Goal: Communication & Community: Participate in discussion

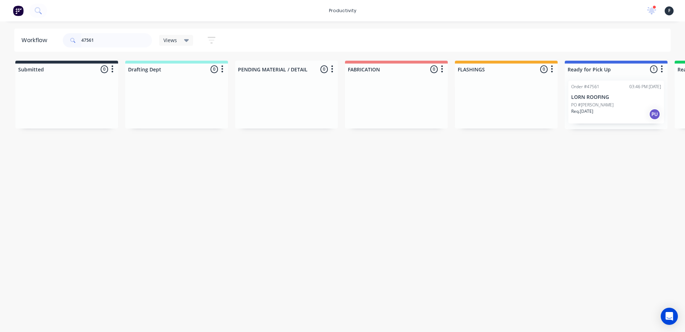
click at [0, 42] on div "Workflow 47561 Views Save new view None (Default) edit Nilesh edit Production e…" at bounding box center [342, 40] width 685 height 23
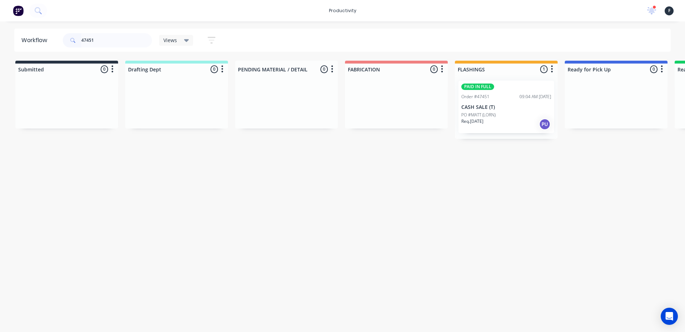
type input "47451"
click at [494, 119] on div "Req. [DATE] PU" at bounding box center [506, 124] width 90 height 12
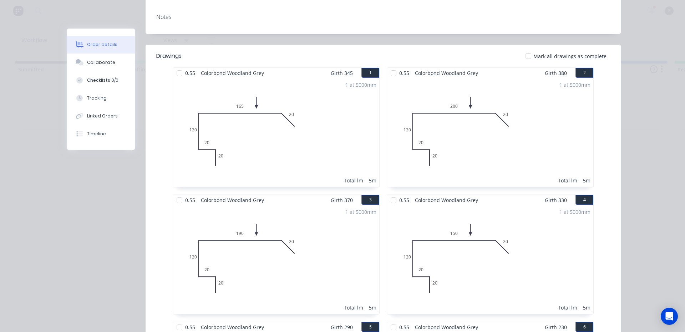
scroll to position [36, 0]
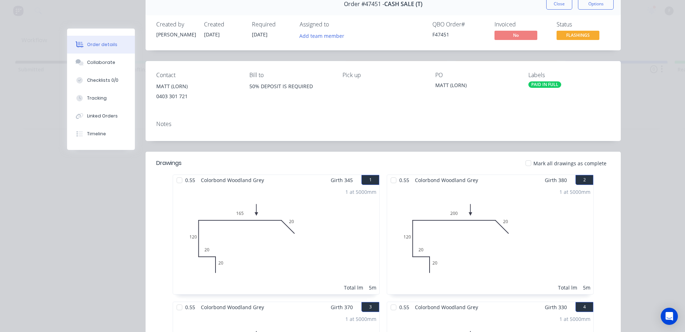
click at [553, 11] on div "Order #47451 - CASH SALE (T) Close Options" at bounding box center [382, 4] width 475 height 22
click at [554, 7] on button "Close" at bounding box center [559, 3] width 26 height 11
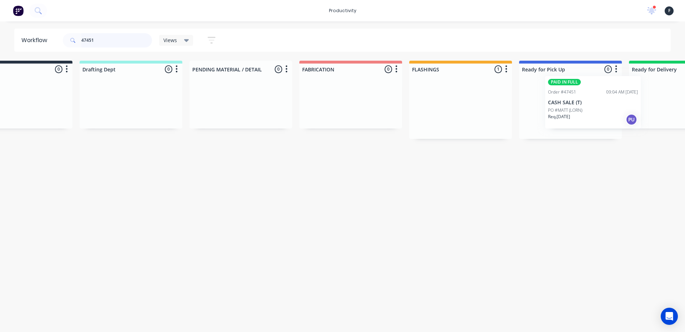
drag, startPoint x: 503, startPoint y: 112, endPoint x: 598, endPoint y: 105, distance: 95.4
click at [598, 105] on div "Submitted 0 Sort By Created date Required date Order number Customer name Most …" at bounding box center [543, 100] width 1189 height 78
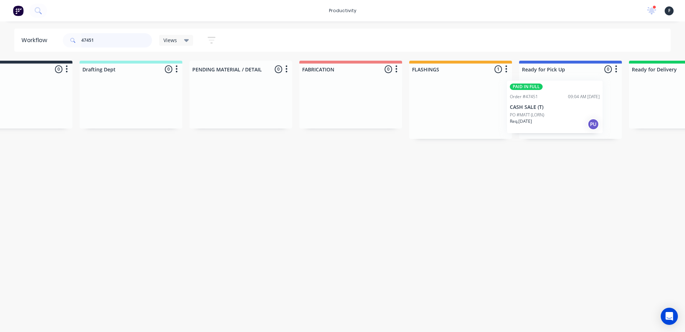
scroll to position [0, 61]
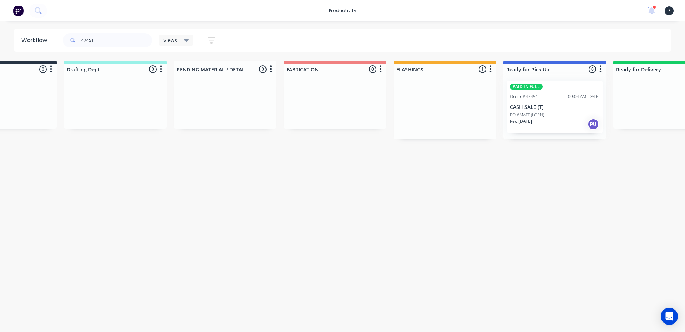
click at [570, 108] on div at bounding box center [554, 107] width 103 height 64
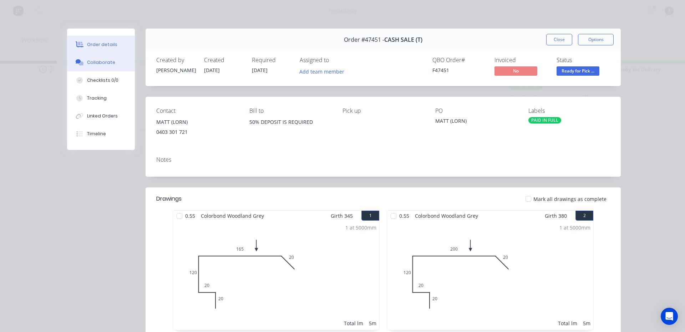
click at [81, 60] on div at bounding box center [79, 62] width 11 height 6
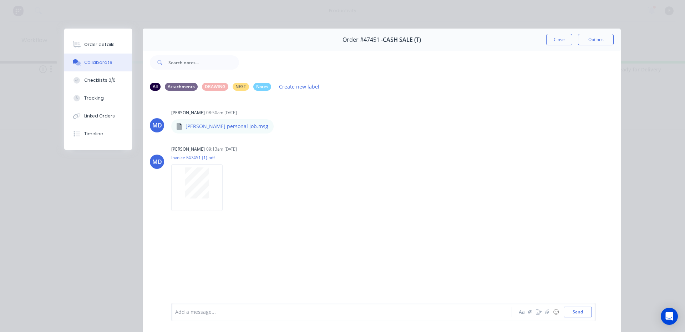
drag, startPoint x: 212, startPoint y: 308, endPoint x: 216, endPoint y: 297, distance: 11.1
click at [212, 305] on div "Add a message... Aa @ ☺ Send" at bounding box center [383, 311] width 424 height 19
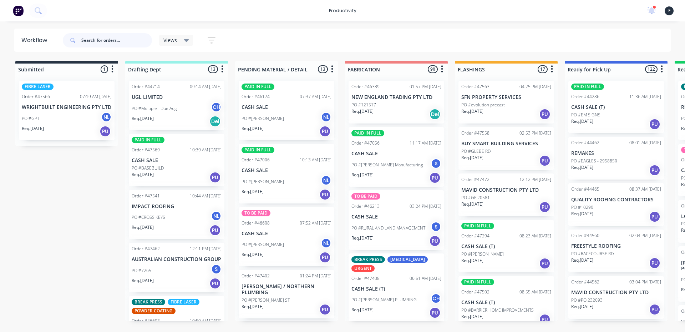
click at [107, 38] on input "text" at bounding box center [116, 40] width 71 height 14
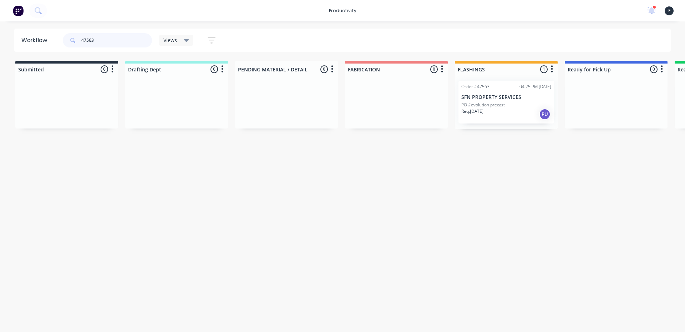
type input "47563"
click at [509, 113] on div "Req. [DATE] PU" at bounding box center [506, 114] width 90 height 12
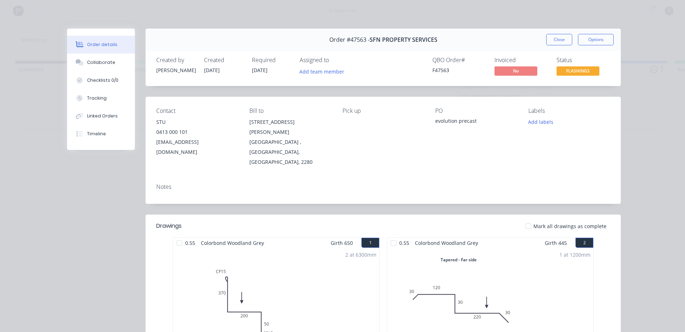
click at [546, 44] on button "Close" at bounding box center [559, 39] width 26 height 11
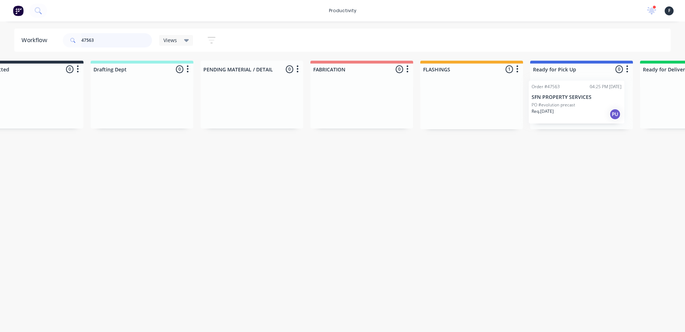
drag, startPoint x: 496, startPoint y: 107, endPoint x: 568, endPoint y: 107, distance: 72.4
click at [568, 107] on div "Submitted 0 Sort By Created date Required date Order number Customer name Most …" at bounding box center [554, 95] width 1189 height 68
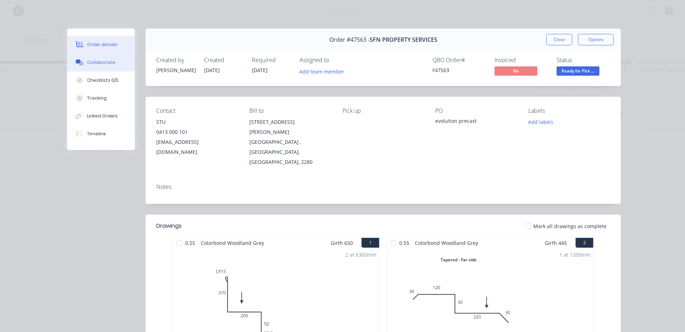
click at [119, 60] on button "Collaborate" at bounding box center [101, 62] width 68 height 18
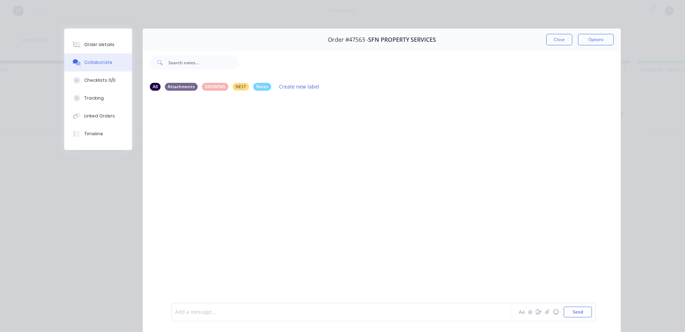
click at [220, 315] on div at bounding box center [331, 311] width 312 height 7
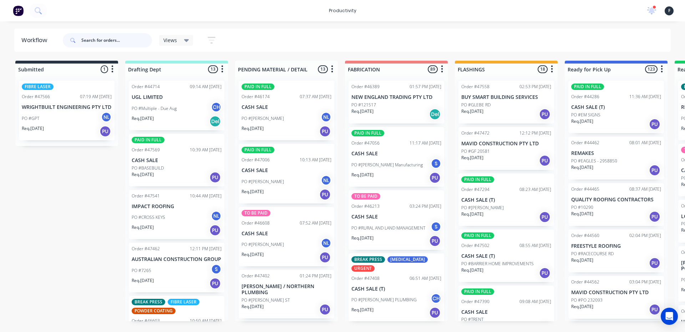
click at [98, 43] on input "text" at bounding box center [116, 40] width 71 height 14
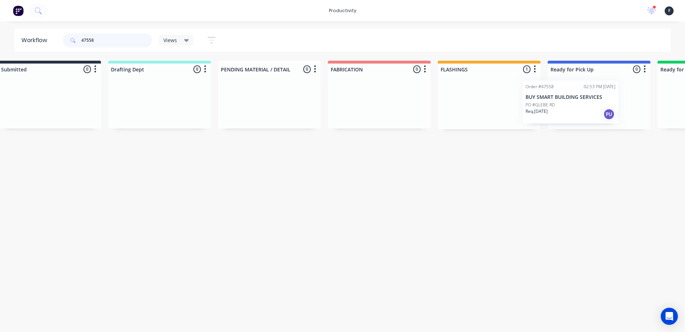
drag, startPoint x: 510, startPoint y: 111, endPoint x: 577, endPoint y: 111, distance: 67.4
click at [577, 111] on div "Submitted 0 Sort By Created date Required date Order number Customer name Most …" at bounding box center [572, 95] width 1189 height 68
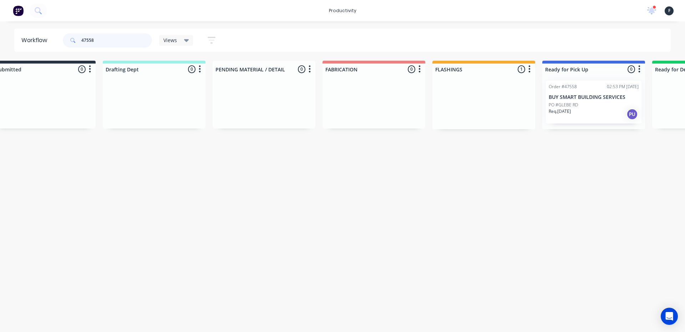
type input "47558"
click at [579, 111] on div at bounding box center [593, 102] width 103 height 54
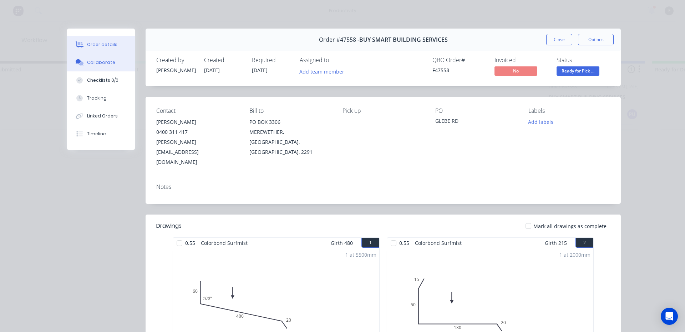
click at [93, 65] on div "Collaborate" at bounding box center [101, 62] width 28 height 6
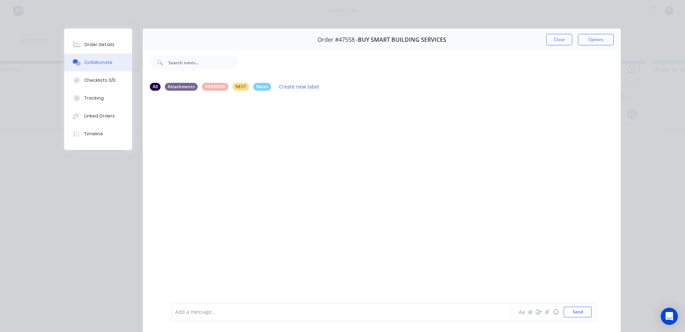
click at [210, 314] on div at bounding box center [331, 311] width 312 height 7
